Goal: Find specific fact: Find specific fact

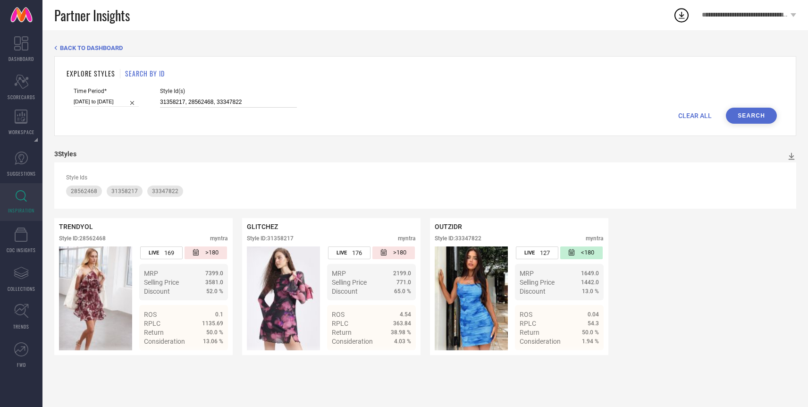
click at [221, 99] on input "31358217, 28562468, 33347822" at bounding box center [228, 102] width 137 height 11
paste input "31358217, 28562468, 33347822"
type input "31358217, 28562468, 33347822"
click at [740, 121] on button "Search" at bounding box center [751, 116] width 51 height 16
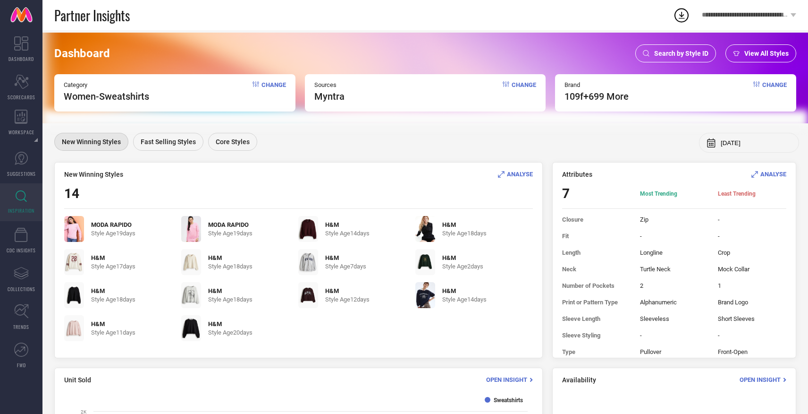
click at [661, 50] on span "Search by Style ID" at bounding box center [681, 54] width 54 height 8
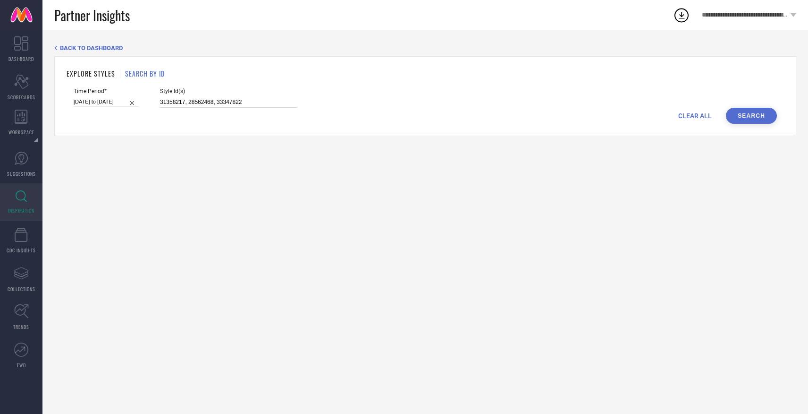
click at [250, 107] on input "31358217, 28562468, 33347822" at bounding box center [228, 102] width 137 height 11
paste input "32522413 32329937 32329955 32329948 32329940 32522956 32329928 32329945 3252294…"
type input "32522413 32329937 32329955 32329948 32329940 32522956 32329928 32329945 3252294…"
click at [737, 108] on button "Search" at bounding box center [751, 116] width 51 height 16
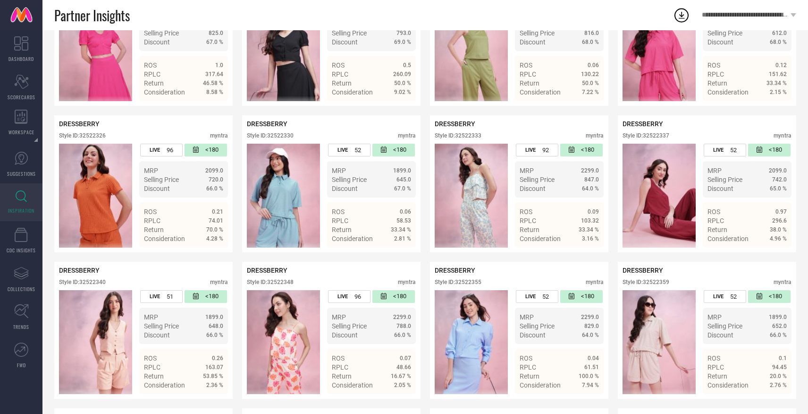
scroll to position [720, 0]
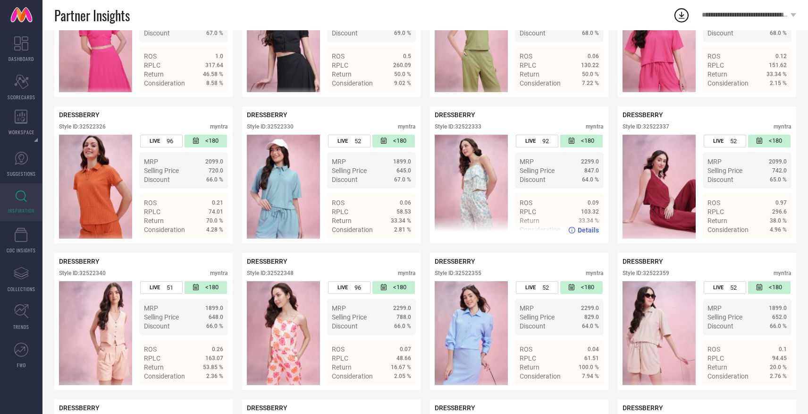
click at [468, 124] on div "DRESSBERRY Style ID: 32522333 myntra" at bounding box center [519, 123] width 169 height 24
click at [472, 126] on div "Style ID: 32522333" at bounding box center [458, 126] width 47 height 7
copy div "32522333"
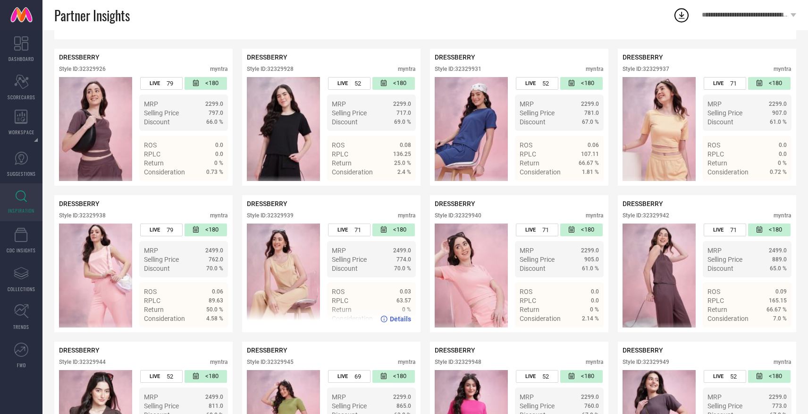
scroll to position [0, 0]
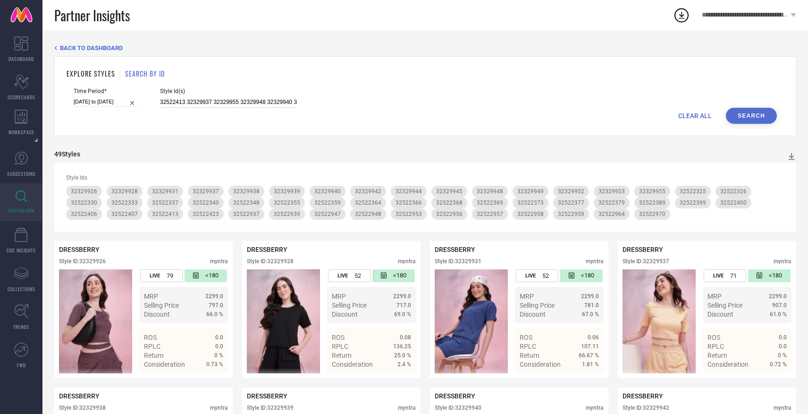
click at [242, 104] on input "32522413 32329937 32329955 32329948 32329940 32522956 32329928 32329945 3252294…" at bounding box center [228, 102] width 137 height 11
paste input "32522334 28583858 32522217 32522345 32522211 28583754 32522266 32522921 3252223…"
type input "32522334 28583858 32522217 32522345 32522211 28583754 32522266 32522921 3252223…"
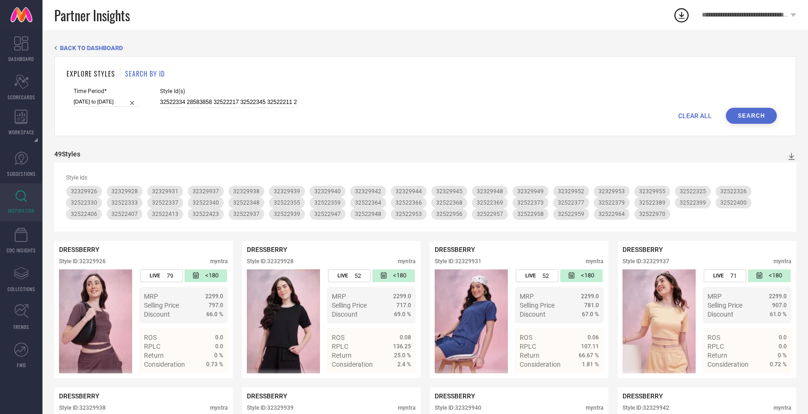
click at [760, 113] on button "Search" at bounding box center [751, 116] width 51 height 16
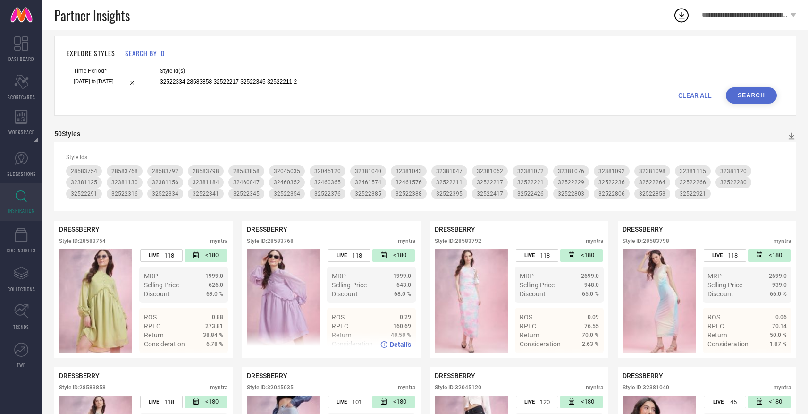
scroll to position [36, 0]
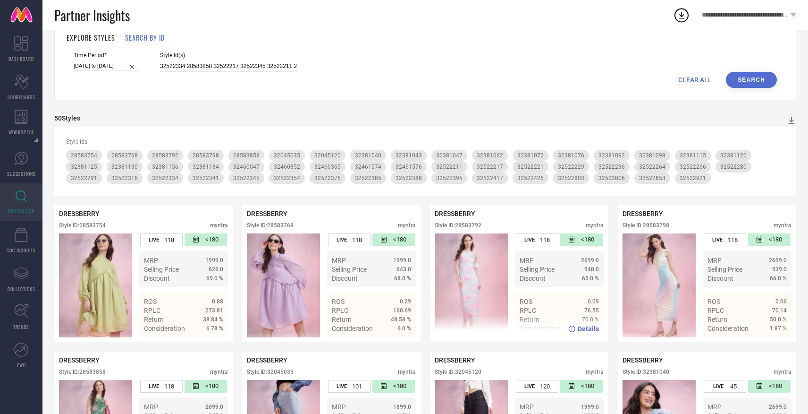
click at [484, 282] on img at bounding box center [471, 285] width 73 height 104
click at [465, 225] on div "Style ID: 28583792" at bounding box center [458, 225] width 47 height 7
copy div "28583792"
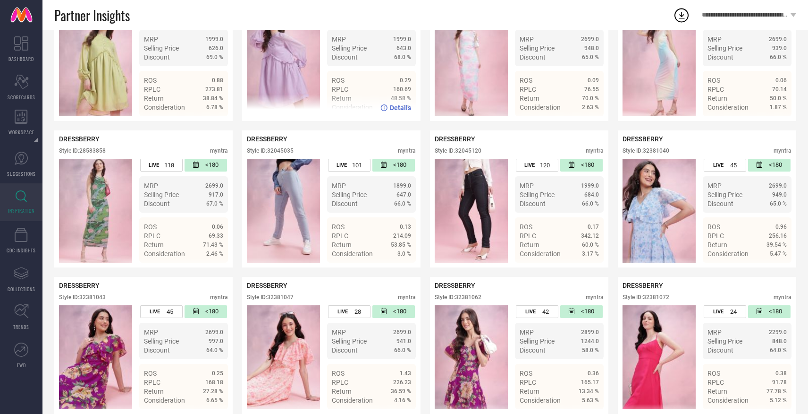
scroll to position [274, 0]
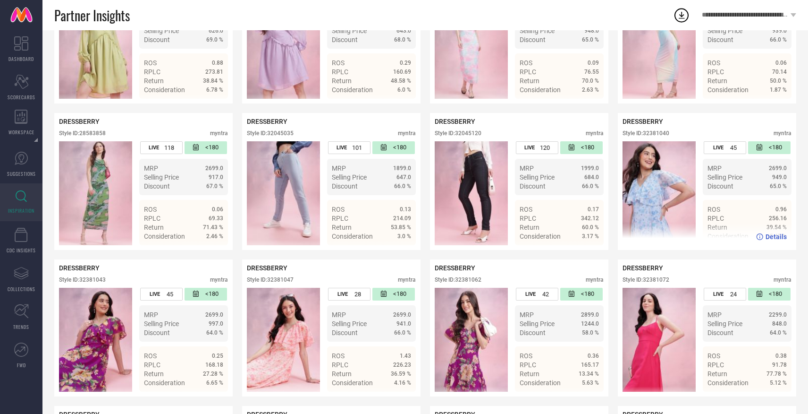
click at [653, 136] on div "Style ID: 32381040" at bounding box center [646, 133] width 47 height 7
copy div "32381040"
click at [657, 132] on div "Style ID: 32381040" at bounding box center [646, 133] width 47 height 7
click at [655, 132] on div "Style ID: 32381040" at bounding box center [646, 133] width 47 height 7
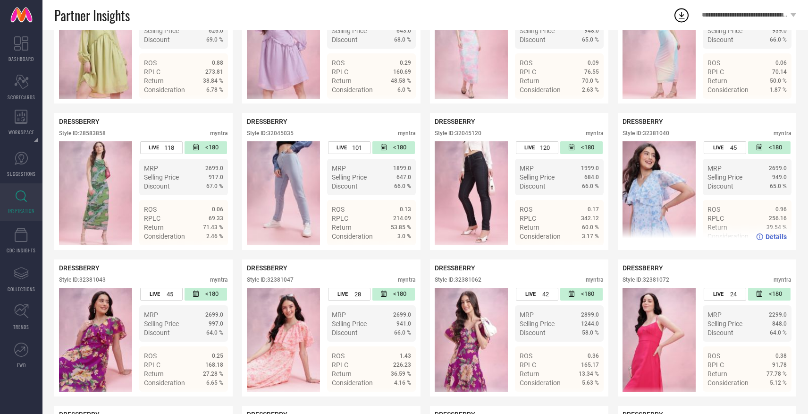
click at [661, 134] on div "Style ID: 32381040" at bounding box center [646, 133] width 47 height 7
copy div "32381040"
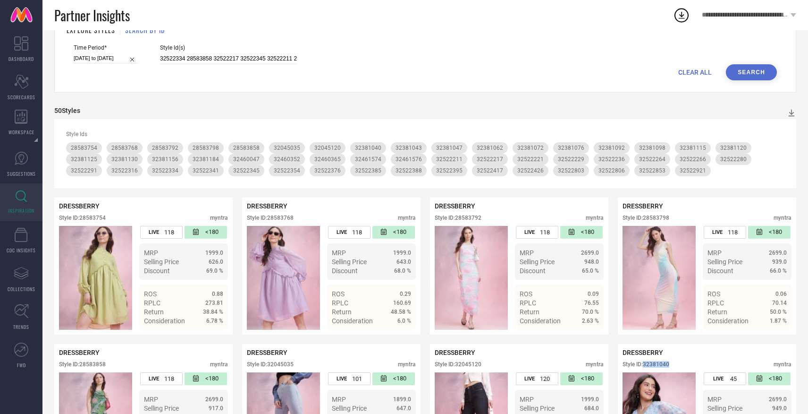
scroll to position [0, 0]
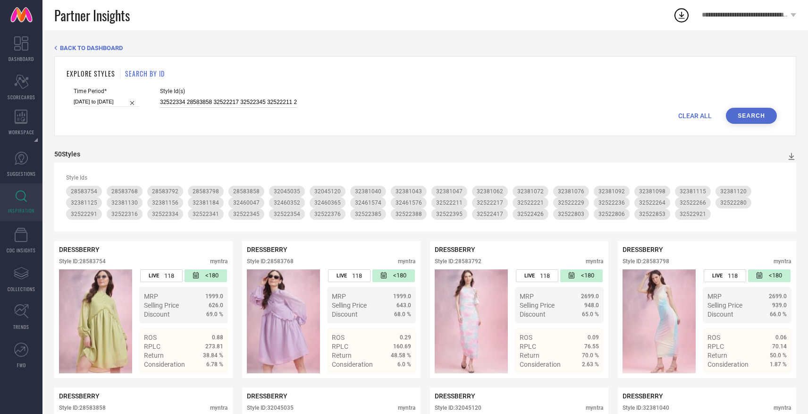
click at [253, 104] on input "32522334 28583858 32522217 32522345 32522211 28583754 32522266 32522921 3252223…" at bounding box center [228, 102] width 137 height 11
paste input "32461575 32045051 32460059 32459994 32045104 32045100 32045077 32045089 3204508…"
type input "32461575 32045051 32460059 32459994 32045104 32045100 32045077 32045089 3204508…"
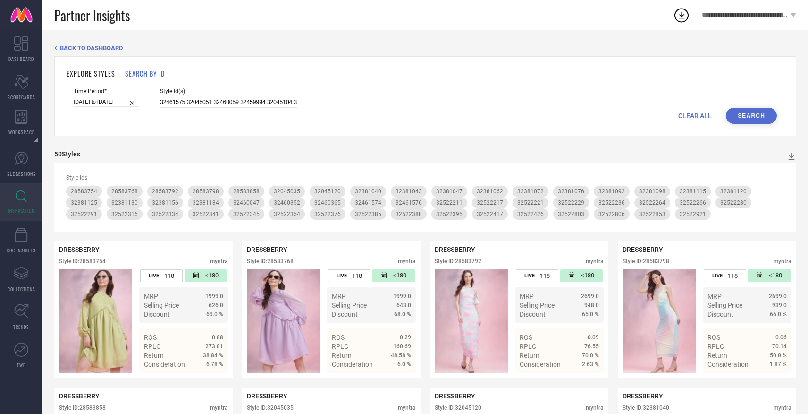
click at [755, 122] on button "Search" at bounding box center [751, 116] width 51 height 16
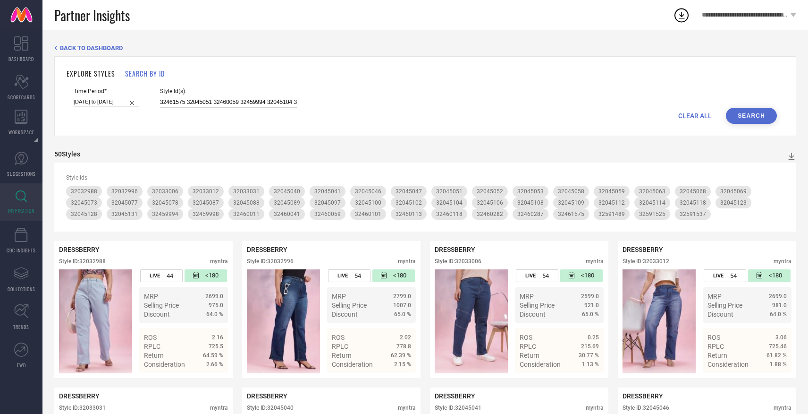
click at [239, 102] on input "32461575 32045051 32460059 32459994 32045104 32045100 32045077 32045089 3204508…" at bounding box center [228, 102] width 137 height 11
paste input "32045079 32045115 32461581 32460093 32522861 32522274 32522315 32522393 3252230…"
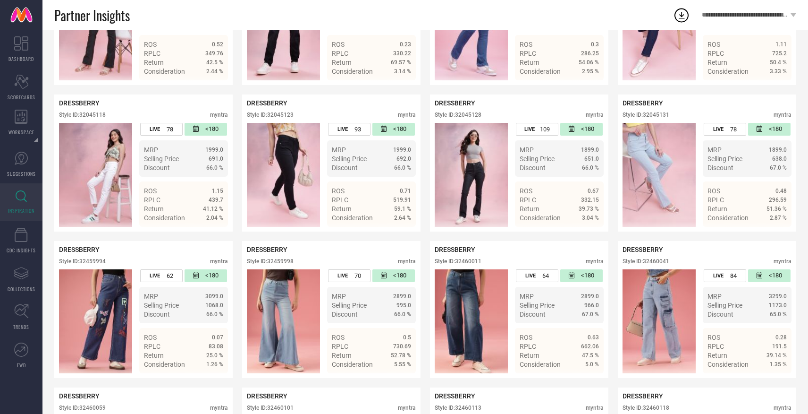
scroll to position [1314, 0]
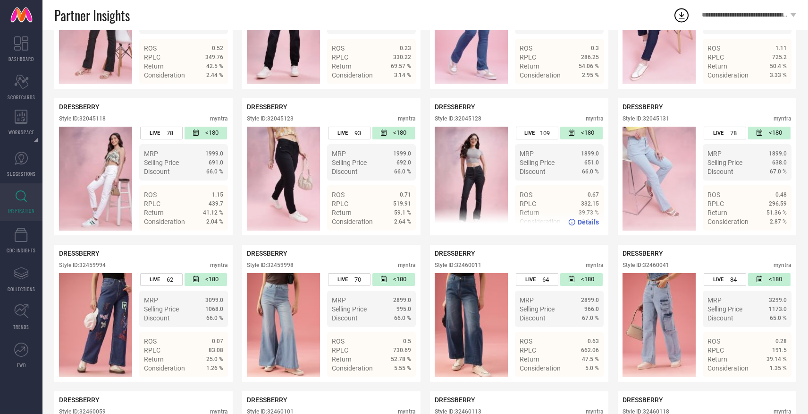
click at [469, 121] on div "Style ID: 32045128" at bounding box center [458, 118] width 47 height 7
copy div "32045128"
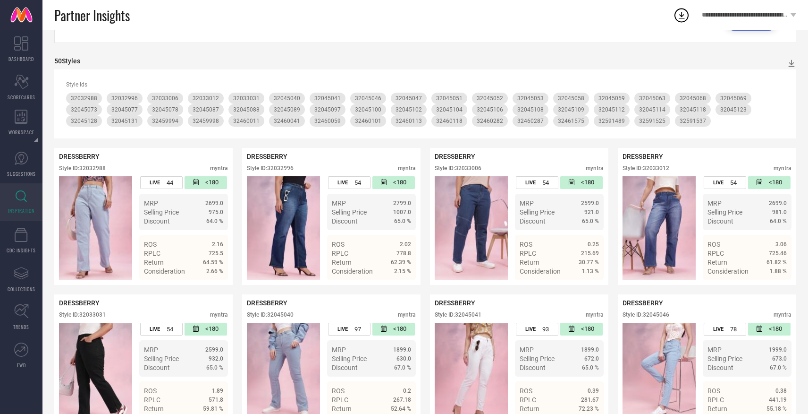
scroll to position [0, 0]
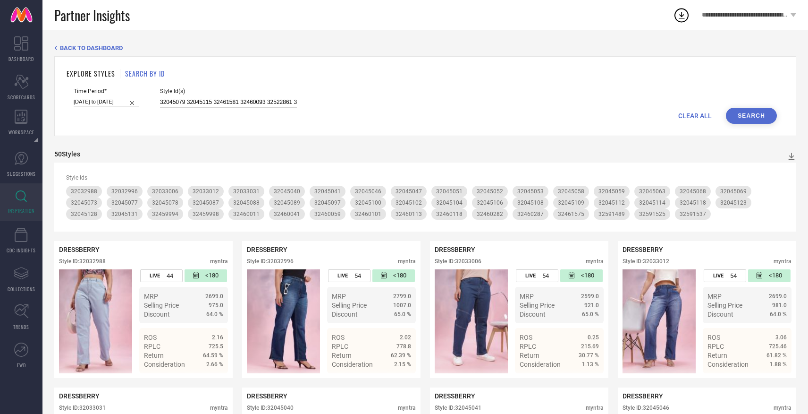
click at [194, 101] on input "32045079 32045115 32461581 32460093 32522861 32522274 32522315 32522393 3252230…" at bounding box center [228, 102] width 137 height 11
type input "="
paste input "32643122 32522896 32522300 32643062 27978106 32522975 32523127 32523062 2598222…"
type input "32643122 32522896 32522300 32643062 27978106 32522975 32523127 32523062 2598222…"
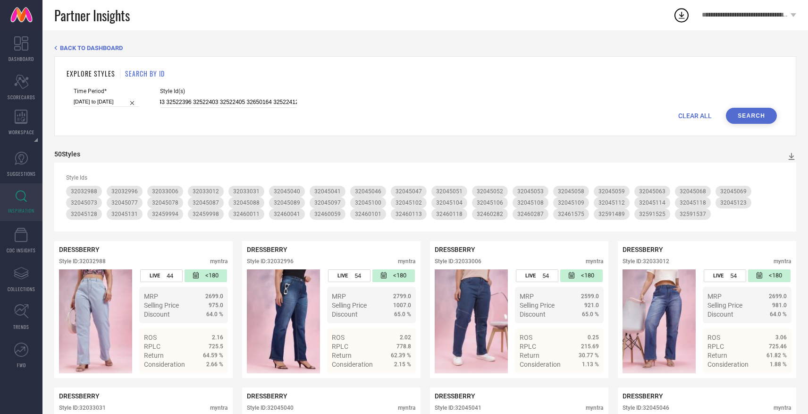
click at [761, 118] on button "Search" at bounding box center [751, 116] width 51 height 16
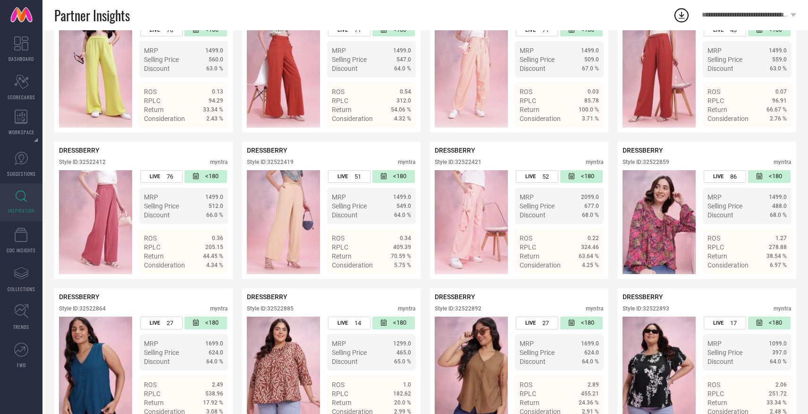
scroll to position [1464, 0]
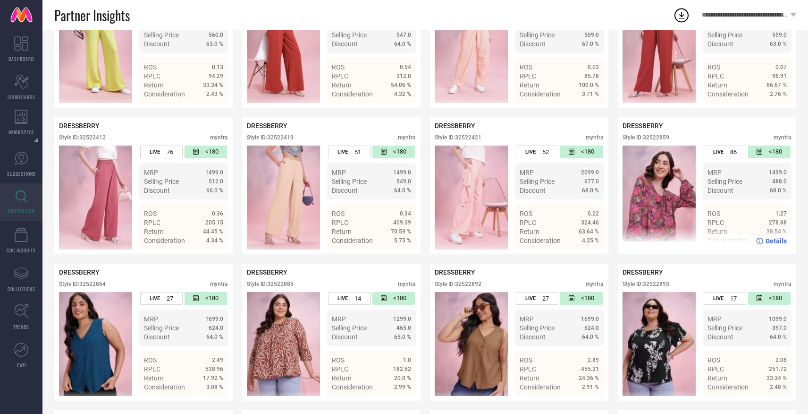
click at [662, 139] on div "Style ID: 32522859" at bounding box center [646, 137] width 47 height 7
copy div "32522859"
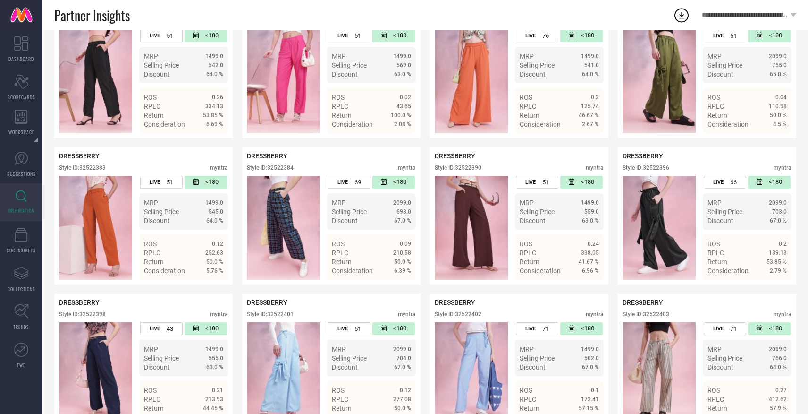
scroll to position [0, 0]
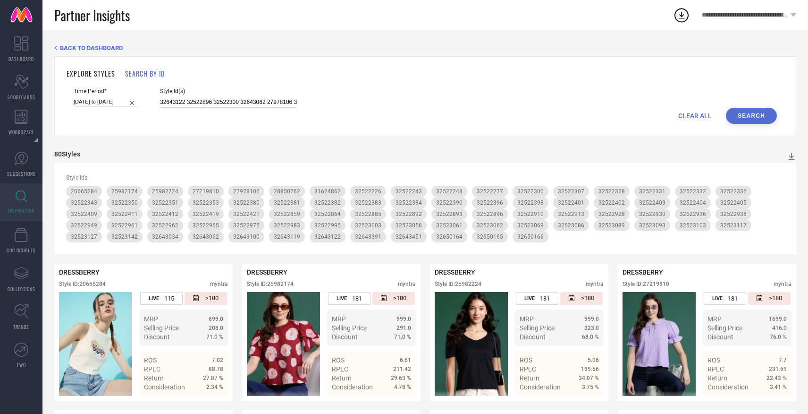
click at [252, 101] on input "32643122 32522896 32522300 32643062 27978106 32522975 32523127 32523062 2598222…" at bounding box center [228, 102] width 137 height 11
paste input "32522370 32522358 32522933 32522372 32522415 32522357 32522335 32522375 3252239…"
type input "32522370 32522358 32522933 32522372 32522415 32522357 32522335 32522375 3252239…"
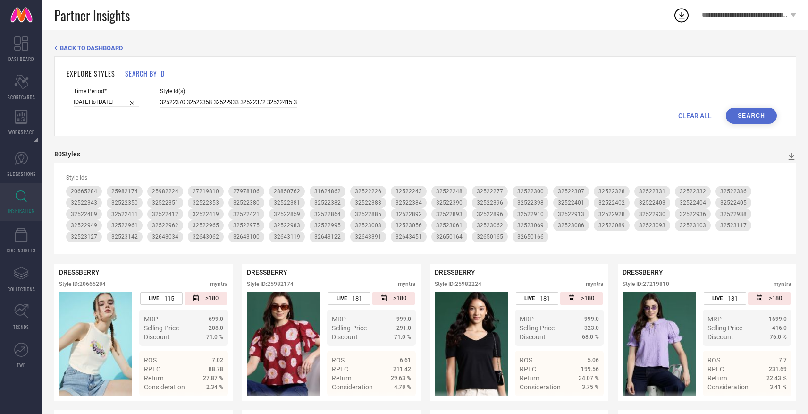
click at [757, 119] on button "Search" at bounding box center [751, 116] width 51 height 16
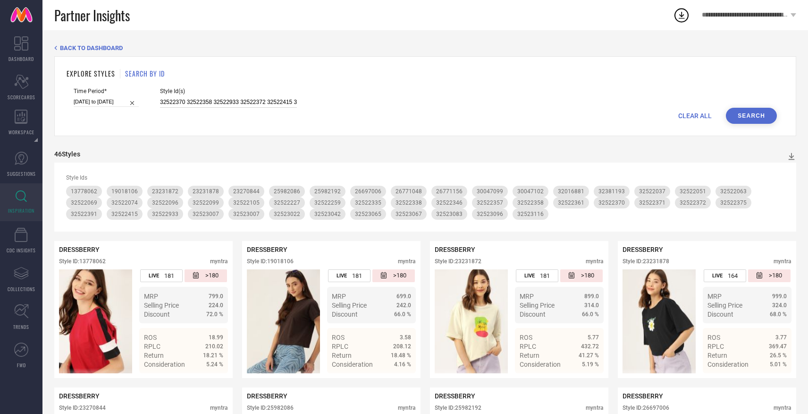
click at [262, 106] on input "32522370 32522358 32522933 32522372 32522415 32522357 32522335 32522375 3252239…" at bounding box center [228, 102] width 137 height 11
paste input "28583866 28583772 28583838 28740762 28583874 28583812 28583832 31136698 3113677…"
type input "28583866 28583772 28583838 28740762 28583874 28583812 28583832 31136698 3113677…"
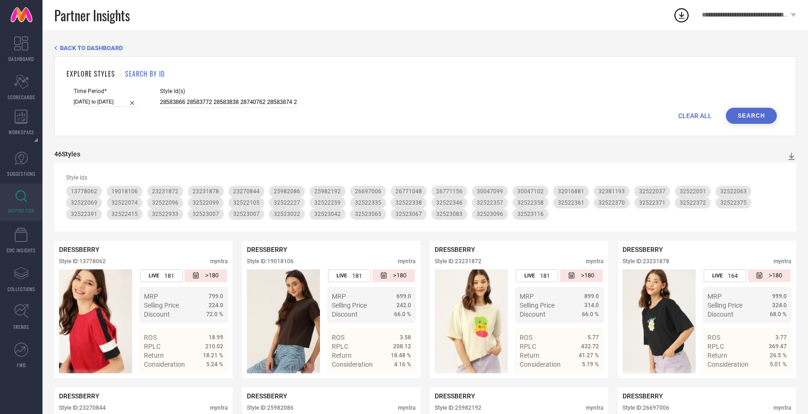
click at [756, 110] on button "Search" at bounding box center [751, 116] width 51 height 16
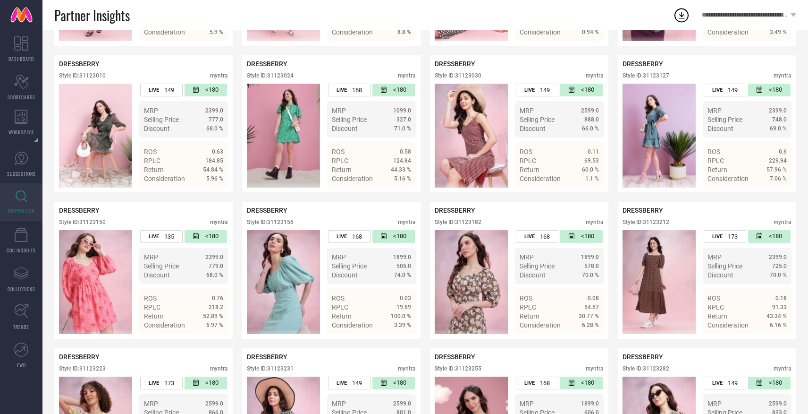
scroll to position [648, 0]
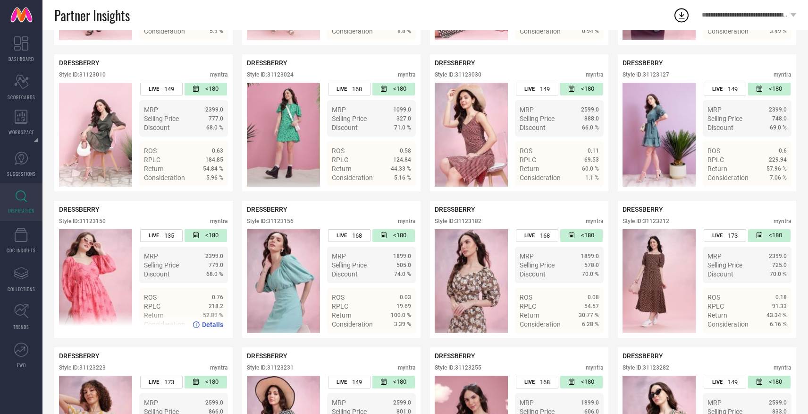
click at [98, 218] on div "Style ID: 31123150" at bounding box center [82, 221] width 47 height 7
copy div "31123150"
click at [97, 218] on div "Style ID: 31123150" at bounding box center [82, 221] width 47 height 7
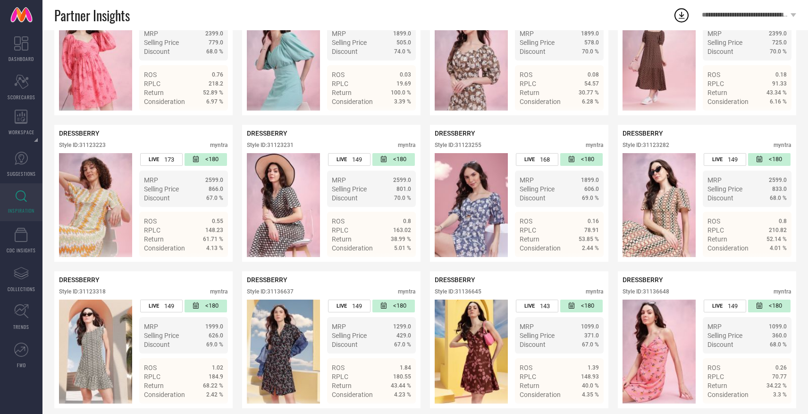
scroll to position [872, 0]
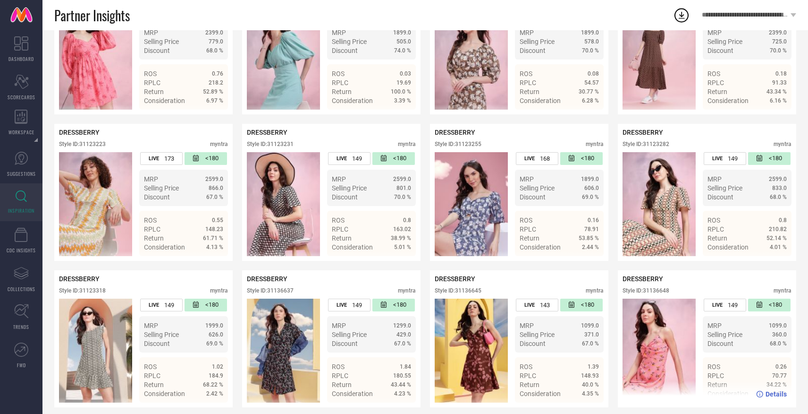
click at [656, 287] on div "Style ID: 31136648" at bounding box center [646, 290] width 47 height 7
copy div "31136648"
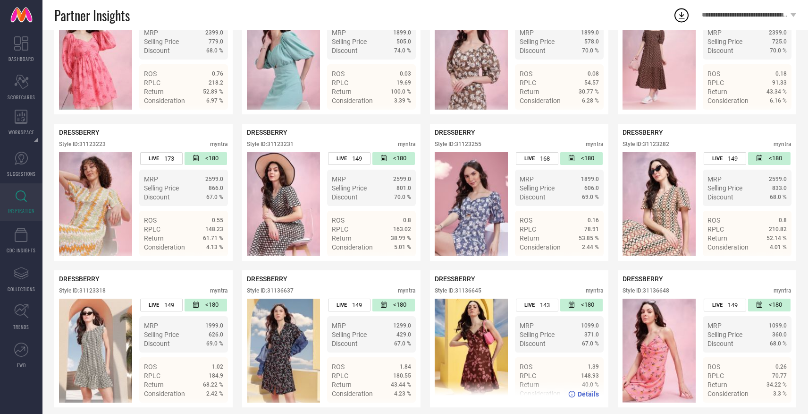
click at [470, 287] on div "Style ID: 31136645" at bounding box center [458, 290] width 47 height 7
copy div "31136645"
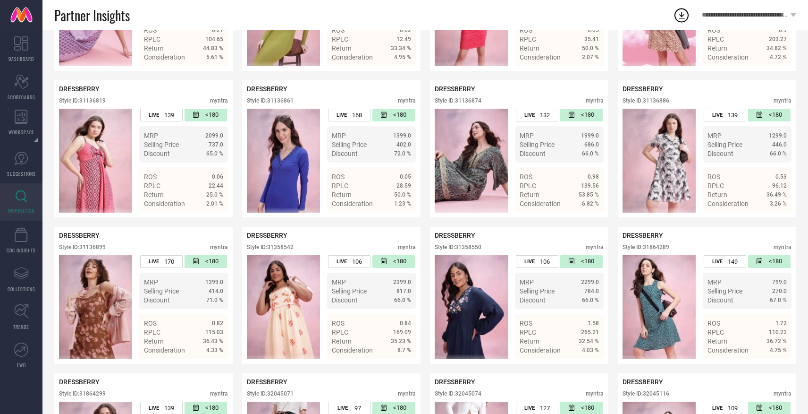
scroll to position [2085, 0]
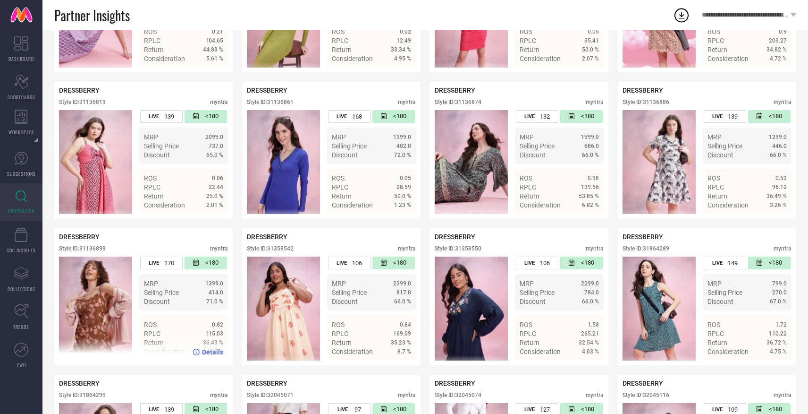
click at [98, 245] on div "Style ID: 31136899" at bounding box center [82, 248] width 47 height 7
copy div "31136899"
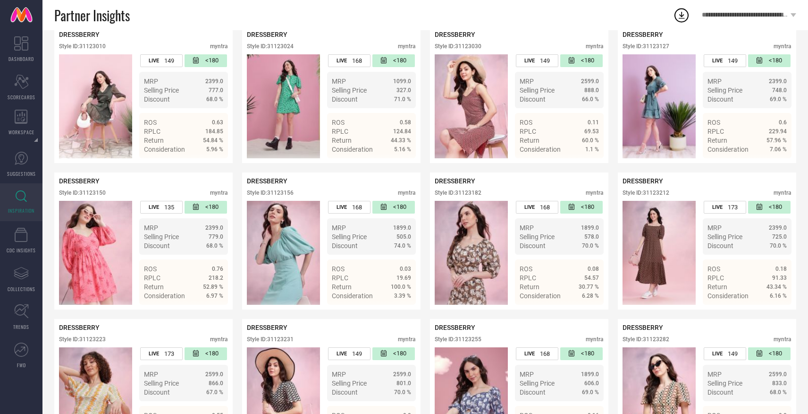
scroll to position [0, 0]
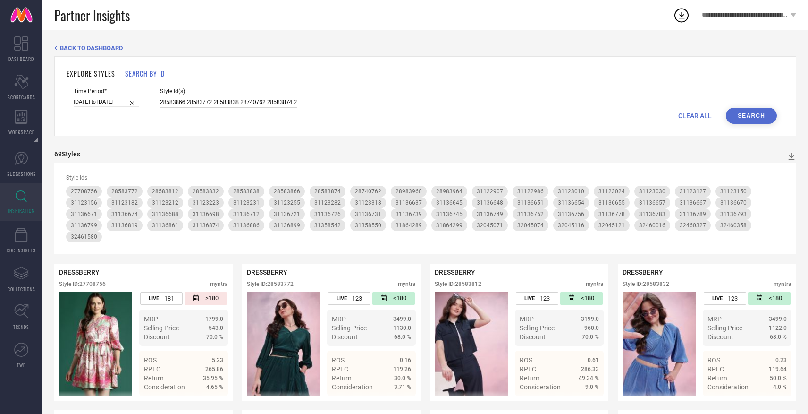
click at [246, 101] on input "28583866 28583772 28583838 28740762 28583874 28583812 28583832 31136698 3113677…" at bounding box center [228, 102] width 137 height 11
paste input "31123224 27219046 16183970 11002688 31122968 25981954 25981894 27219008 2857543…"
type input "31123224 27219046 16183970 11002688 31122968 25981954 25981894 27219008 2857543…"
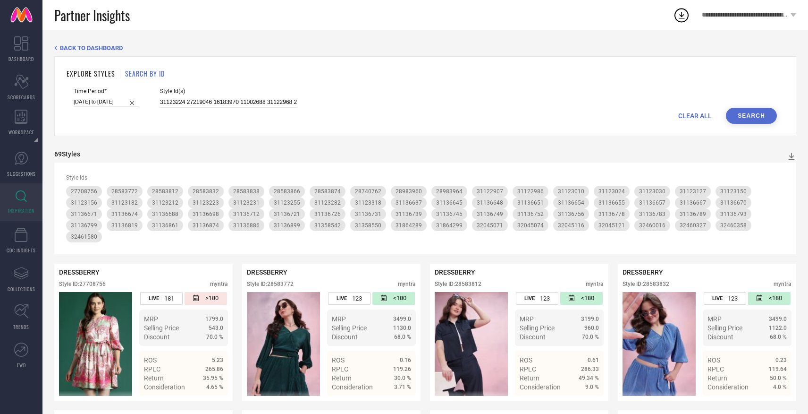
click at [773, 119] on button "Search" at bounding box center [751, 116] width 51 height 16
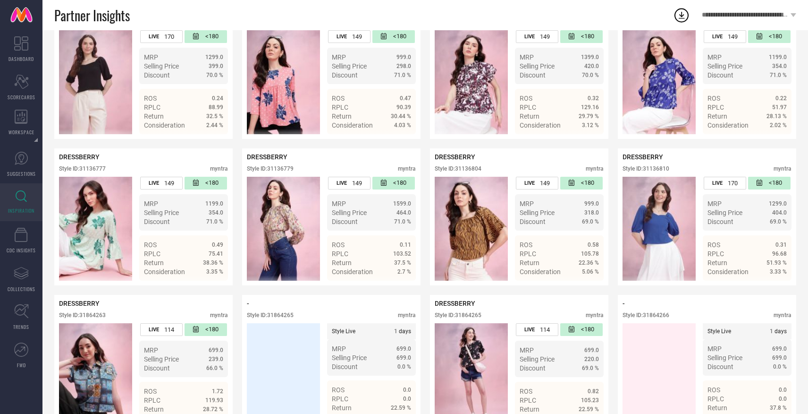
scroll to position [1580, 0]
click at [281, 165] on div "Style ID: 31136779" at bounding box center [270, 168] width 47 height 7
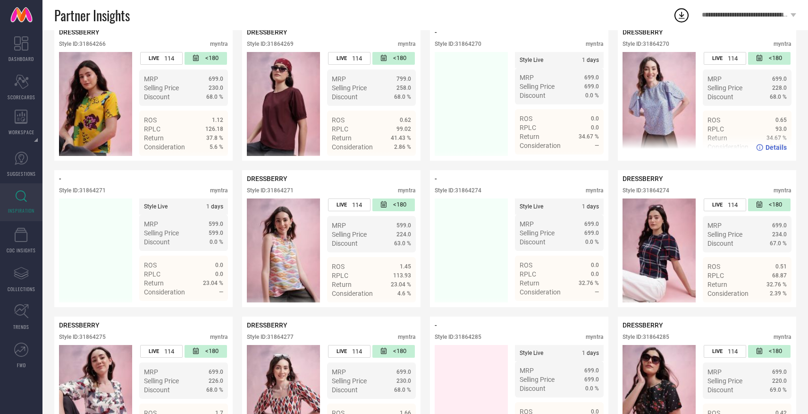
scroll to position [1995, 0]
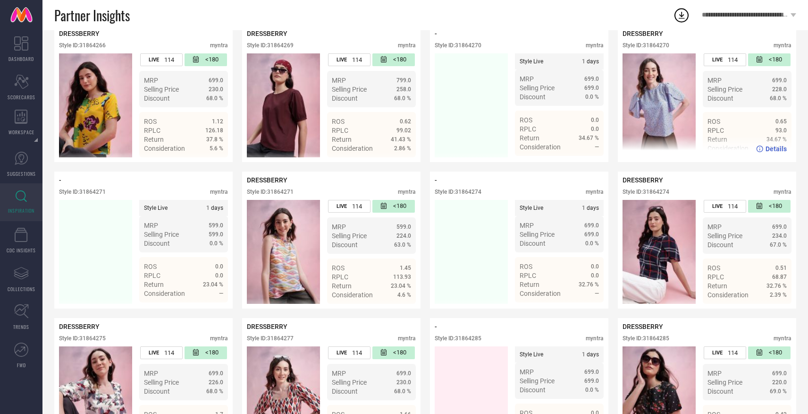
click at [660, 42] on div "Style ID: 31864270" at bounding box center [646, 45] width 47 height 7
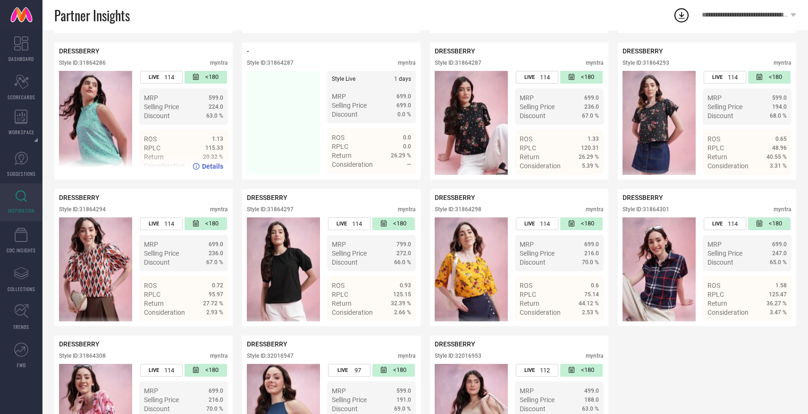
scroll to position [2378, 0]
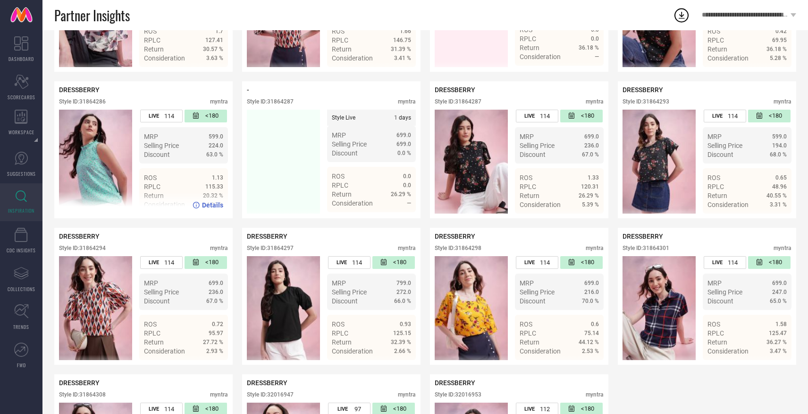
click at [97, 98] on div "Style ID: 31864286" at bounding box center [82, 101] width 47 height 7
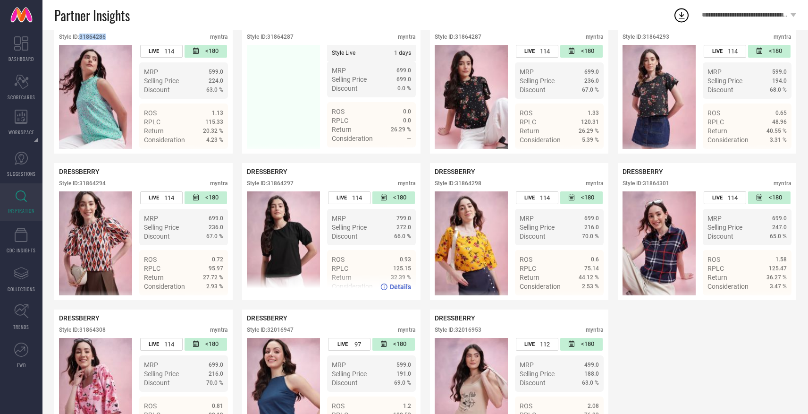
scroll to position [2482, 0]
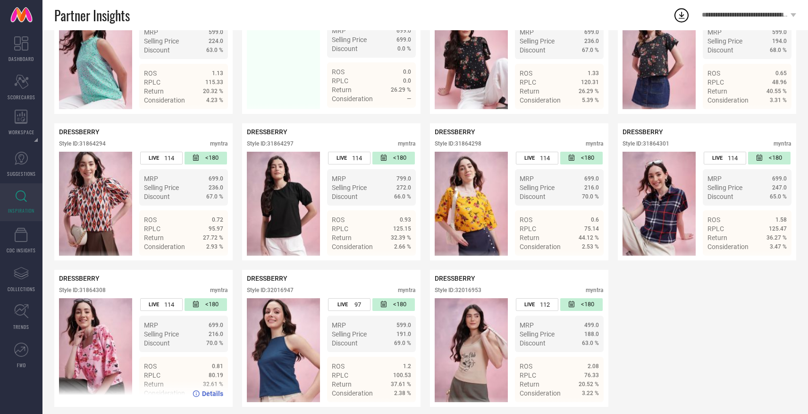
click at [102, 287] on div "Style ID: 31864308" at bounding box center [82, 290] width 47 height 7
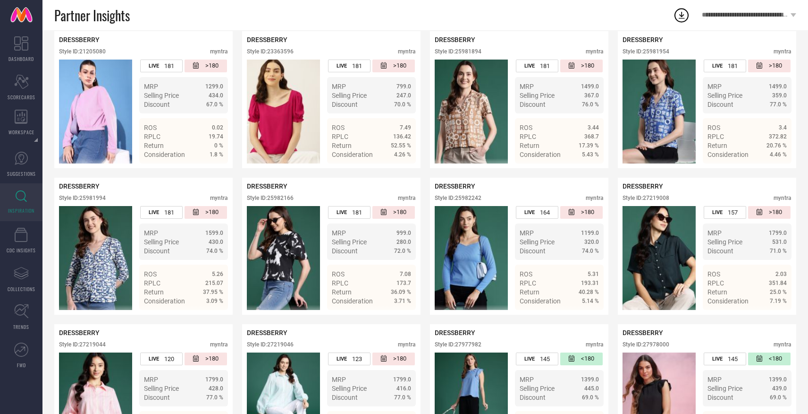
scroll to position [0, 0]
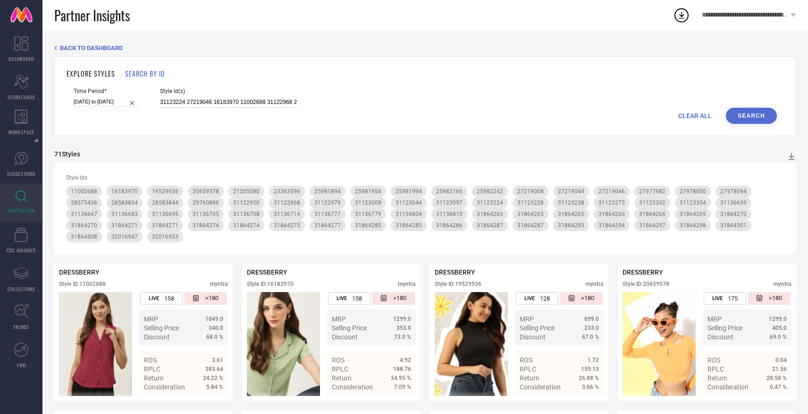
click at [249, 100] on input "31123224 27219046 16183970 11002688 31122968 25981954 25981894 27219008 2857543…" at bounding box center [228, 102] width 137 height 11
paste input "31864281 31864290 25982082 31864306 31123321 28583794 31136753 31136880 2858376…"
type input "31864281 31864290 25982082 31864306 31123321 28583794 31136753 31136880 2858376…"
click at [746, 117] on button "Search" at bounding box center [751, 116] width 51 height 16
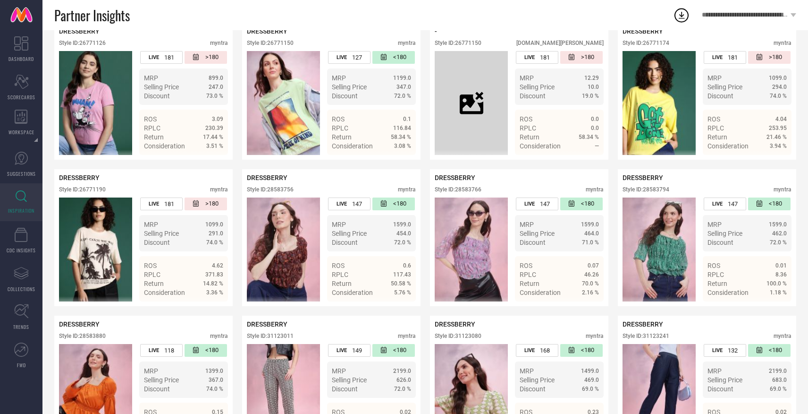
scroll to position [390, 0]
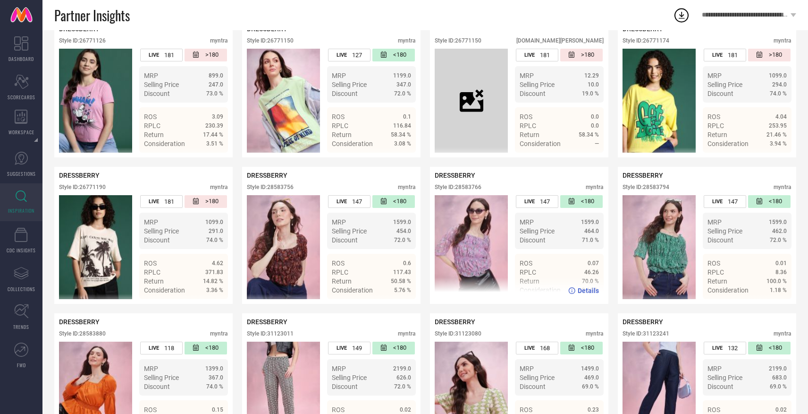
click at [476, 184] on div "Style ID: 28583766" at bounding box center [458, 187] width 47 height 7
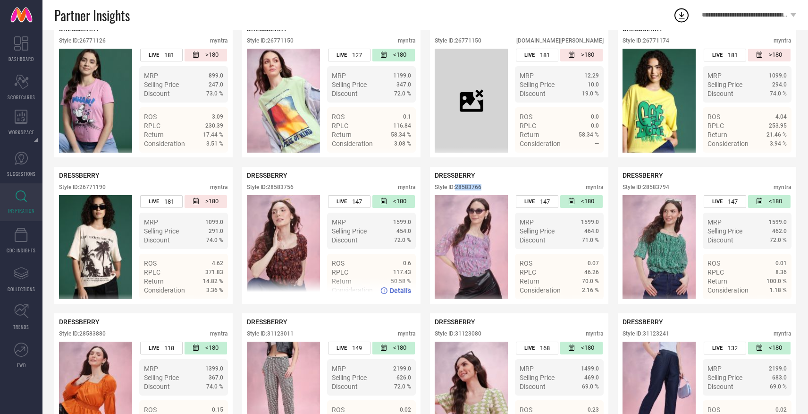
click at [282, 184] on div "Style ID: 28583756" at bounding box center [270, 187] width 47 height 7
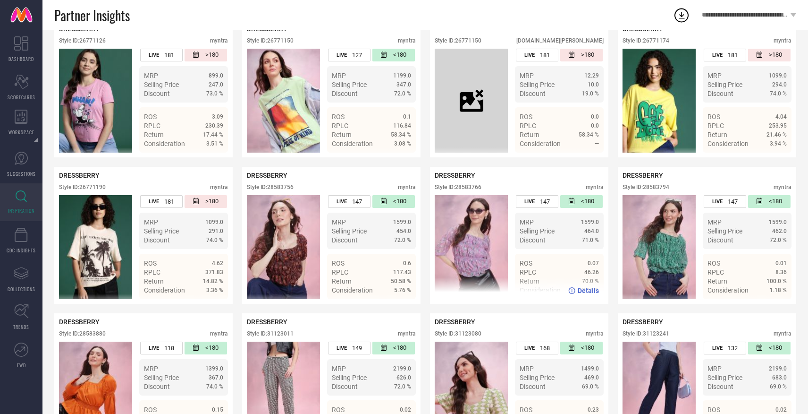
click at [468, 184] on div "Style ID: 28583766" at bounding box center [458, 187] width 47 height 7
click at [470, 184] on div "Style ID: 28583766" at bounding box center [458, 187] width 47 height 7
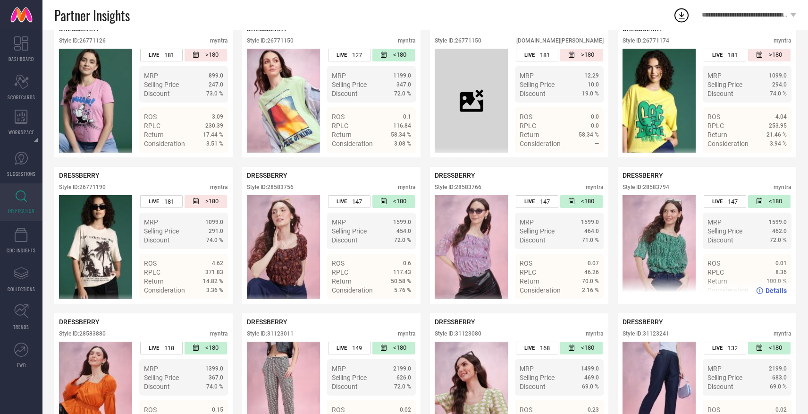
click at [664, 184] on div "Style ID: 28583794" at bounding box center [646, 187] width 47 height 7
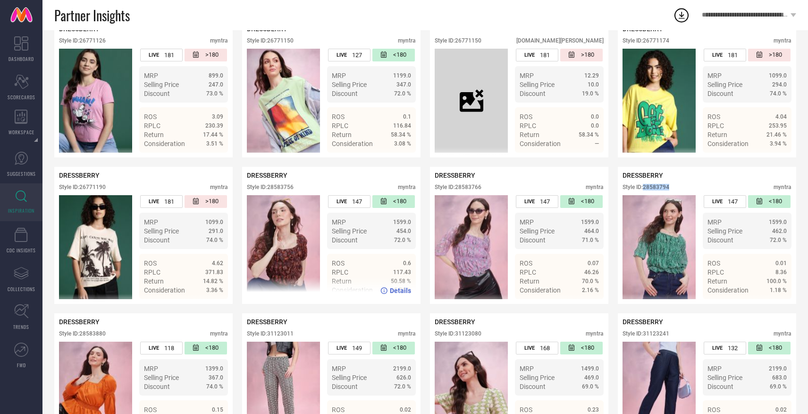
click at [286, 184] on div "Style ID: 28583756" at bounding box center [270, 187] width 47 height 7
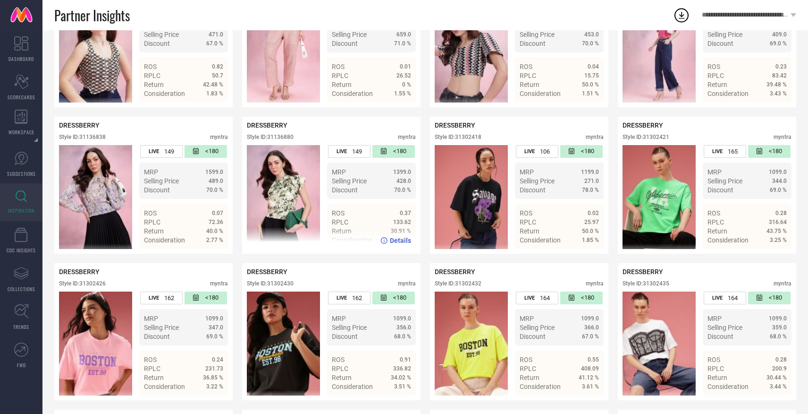
scroll to position [888, 0]
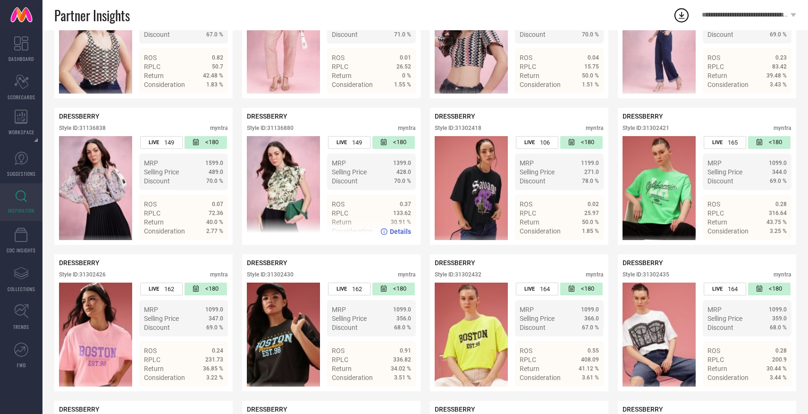
click at [279, 125] on div "Style ID: 31136880" at bounding box center [270, 128] width 47 height 7
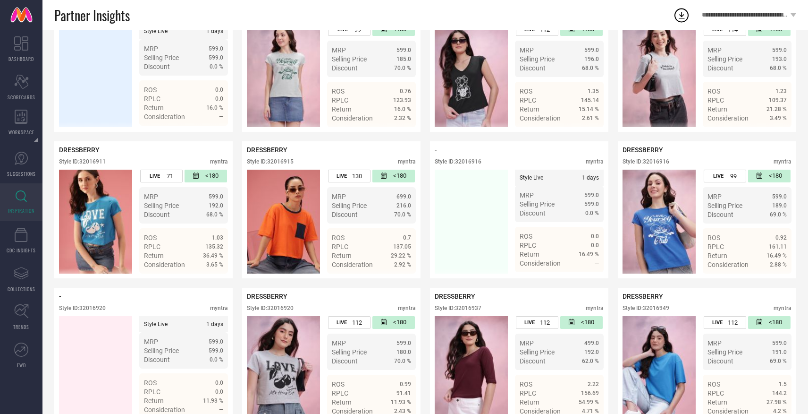
scroll to position [2482, 0]
